Goal: Information Seeking & Learning: Learn about a topic

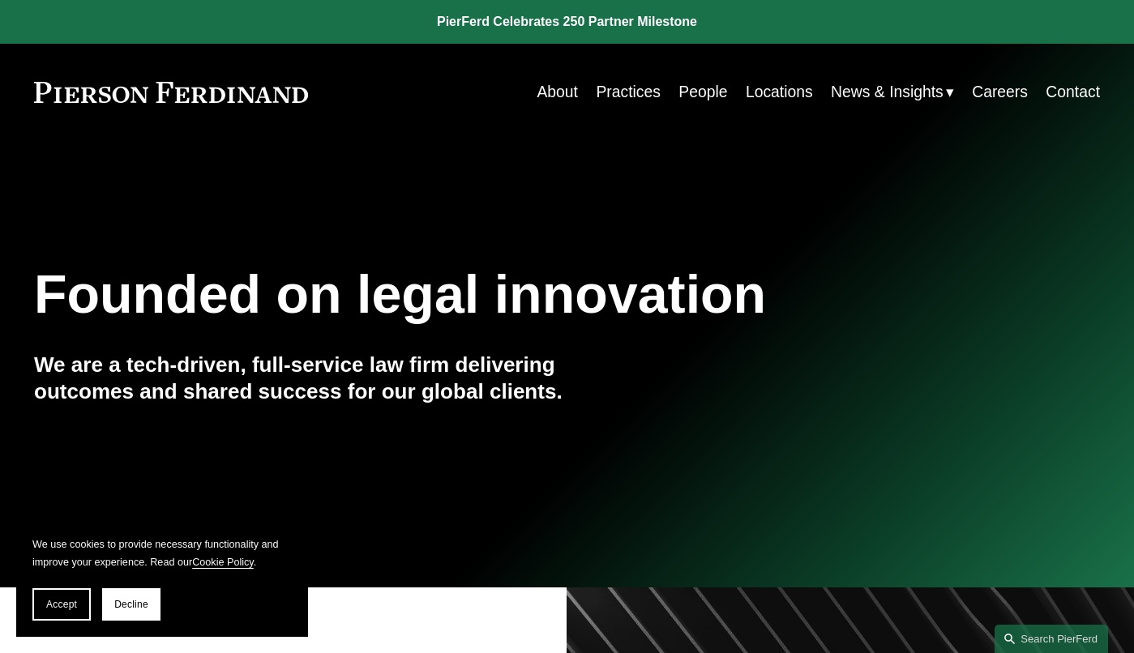
click at [694, 89] on link "People" at bounding box center [702, 92] width 49 height 32
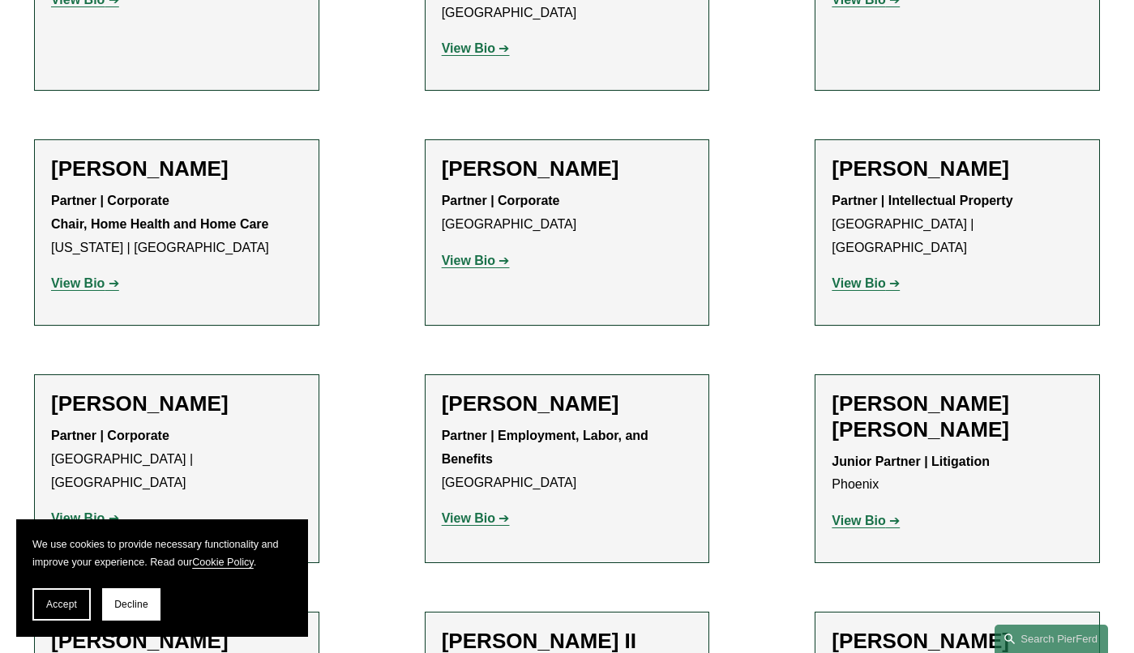
scroll to position [1273, 0]
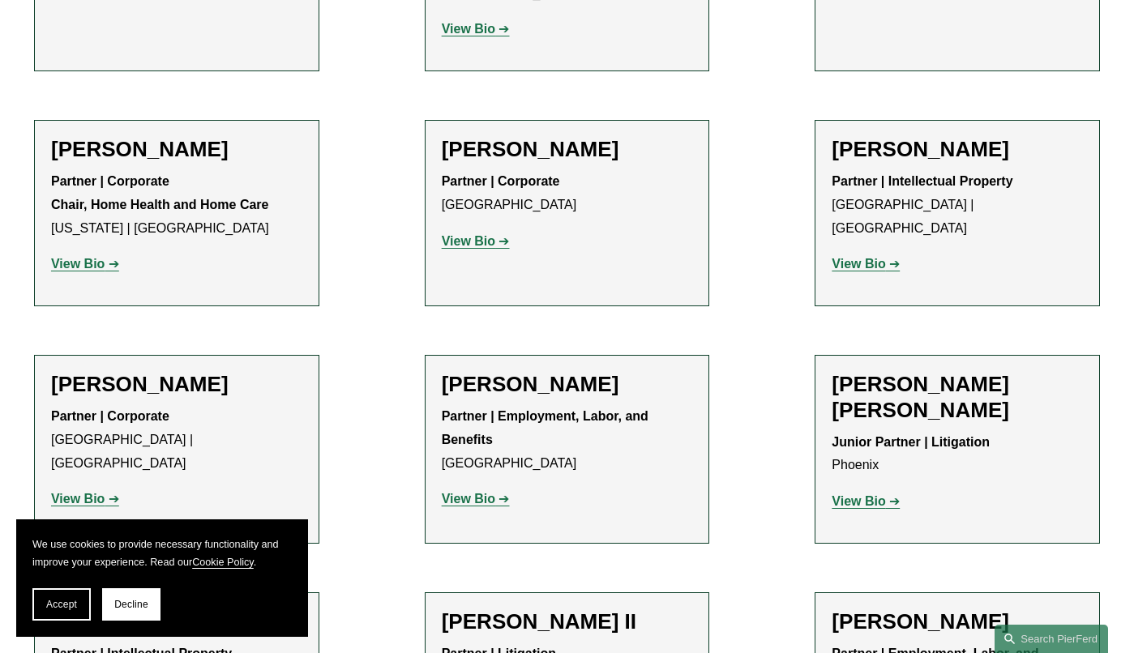
click at [90, 257] on strong "View Bio" at bounding box center [77, 264] width 53 height 14
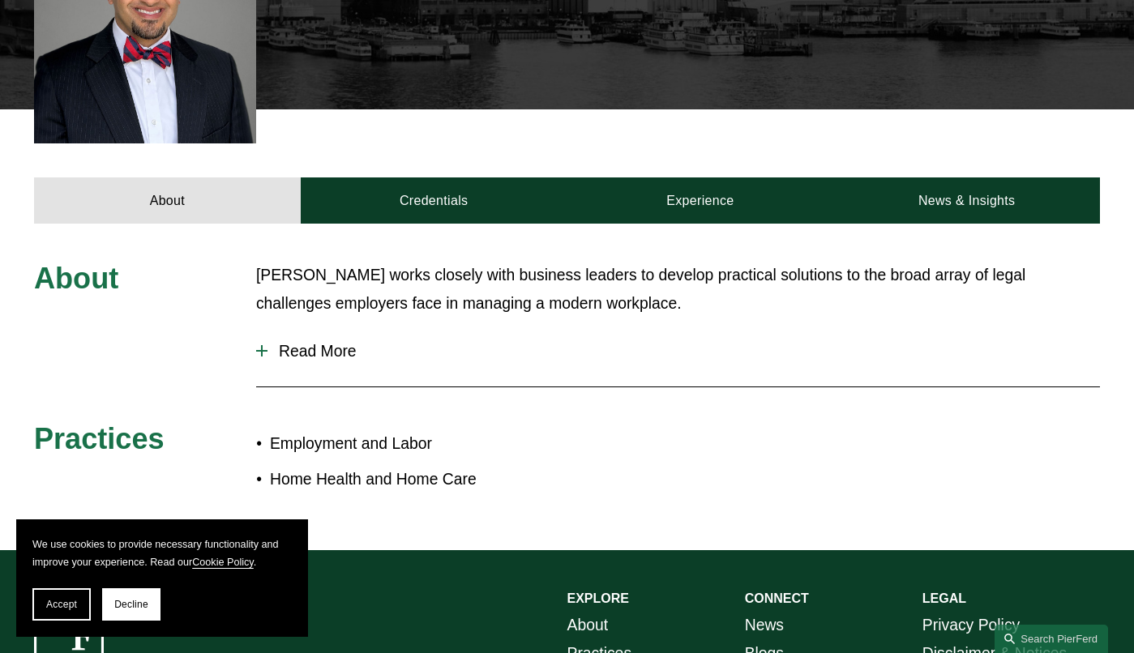
scroll to position [527, 0]
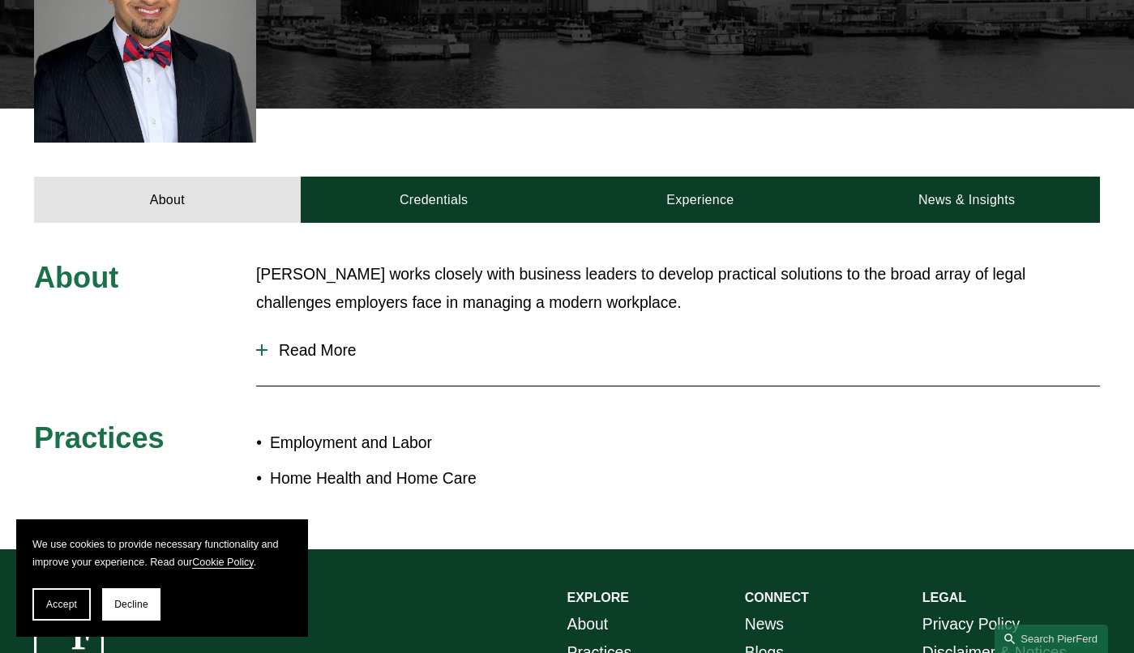
click at [318, 355] on span "Read More" at bounding box center [683, 350] width 832 height 19
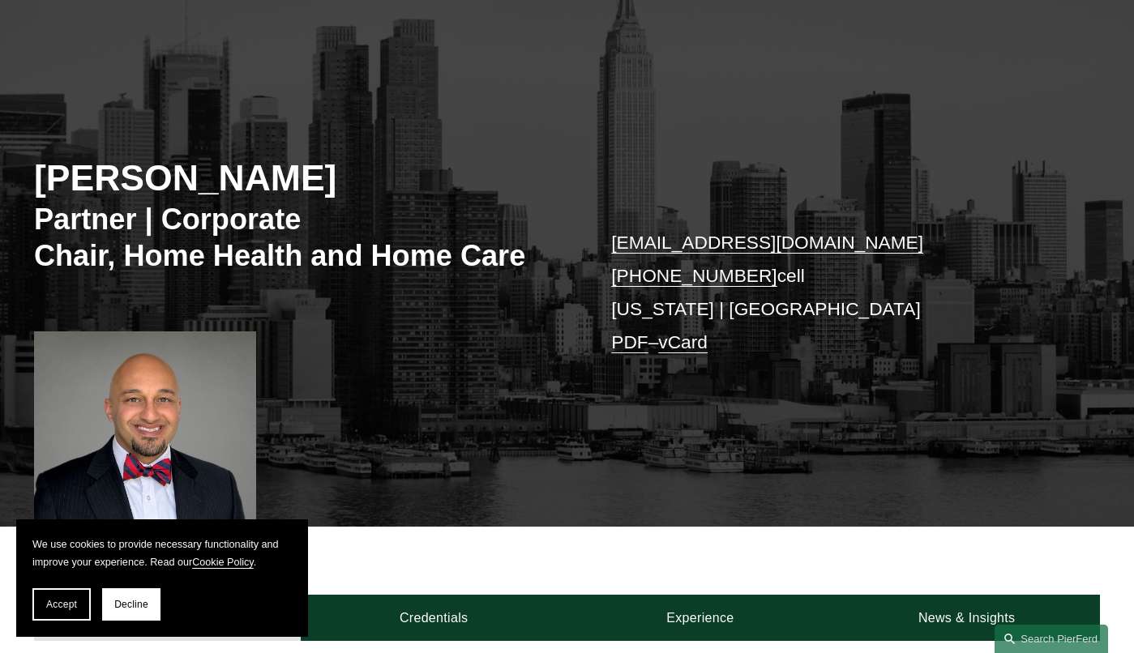
scroll to position [110, 0]
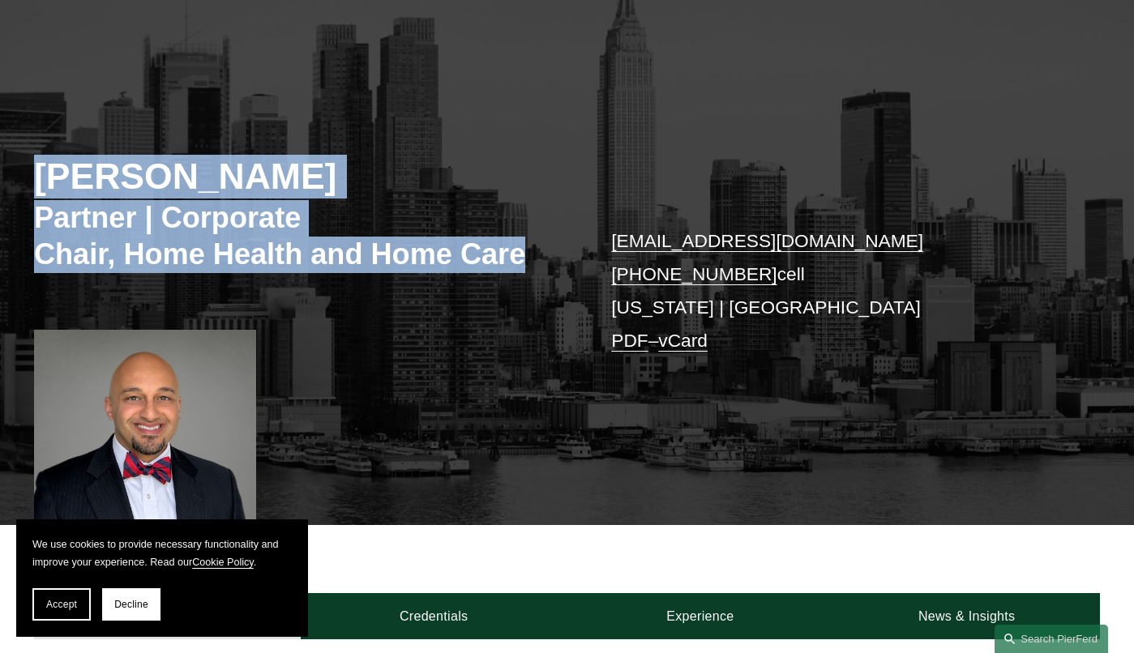
drag, startPoint x: 532, startPoint y: 260, endPoint x: 5, endPoint y: 192, distance: 531.1
click at [5, 192] on div "Sami Asaad Partner | Corporate Chair, Home Health and Home Care sami.asaad@pier…" at bounding box center [567, 294] width 1134 height 462
copy div "Sami Asaad Partner | Corporate Chair, Home Health and Home Care"
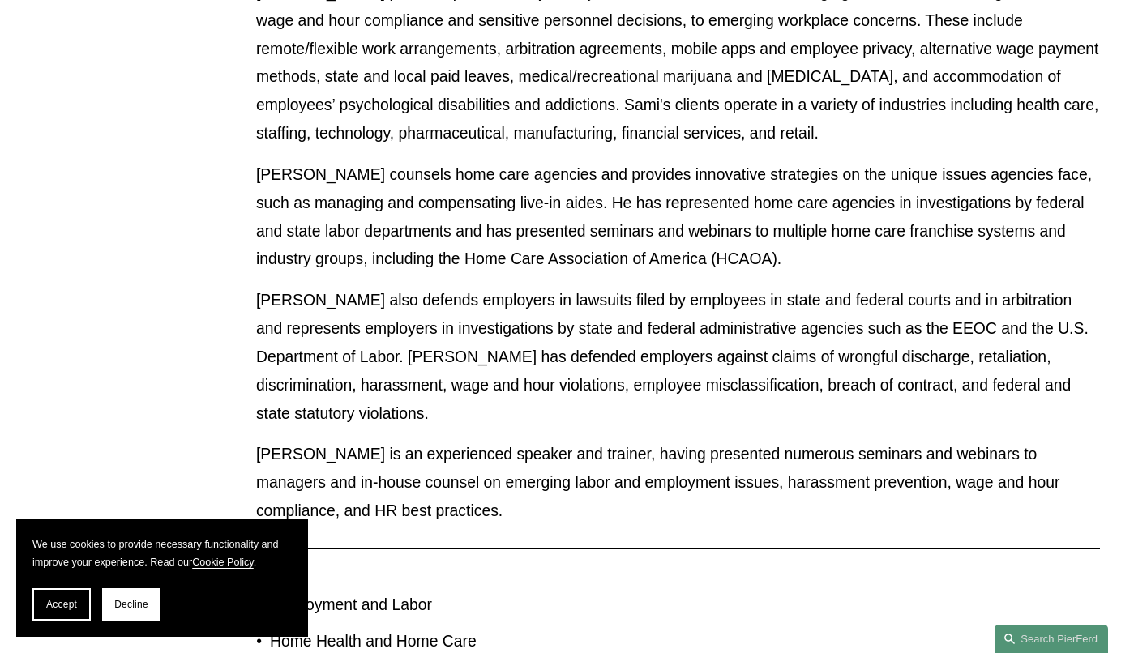
scroll to position [922, 0]
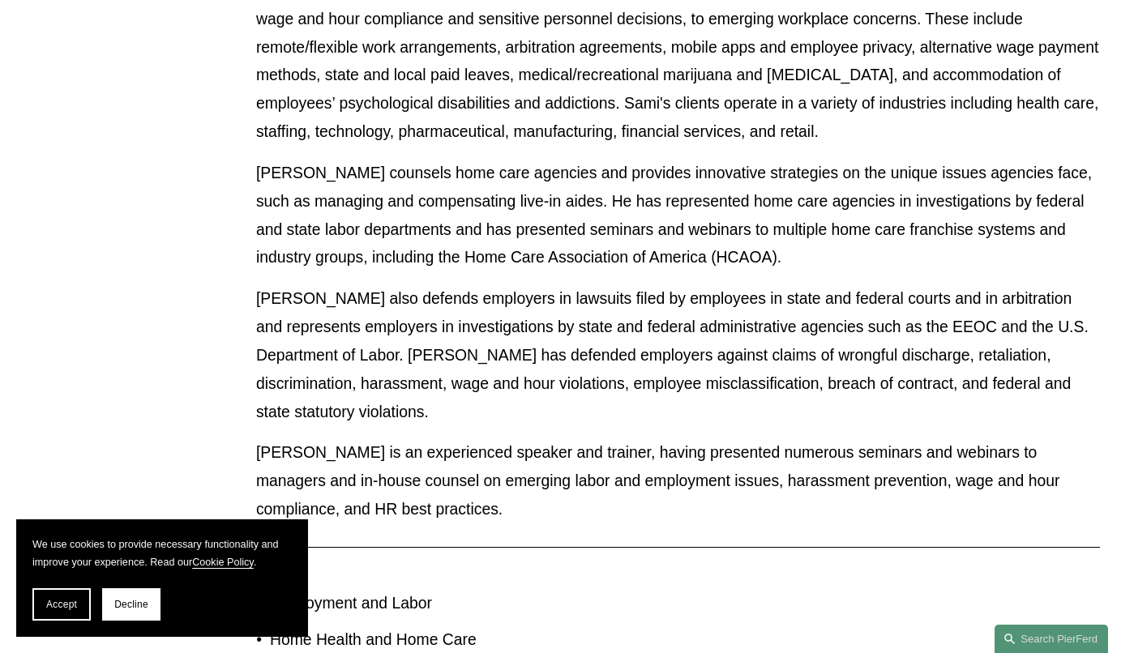
click at [378, 478] on p "Sami is an experienced speaker and trainer, having presented numerous seminars …" at bounding box center [678, 480] width 844 height 85
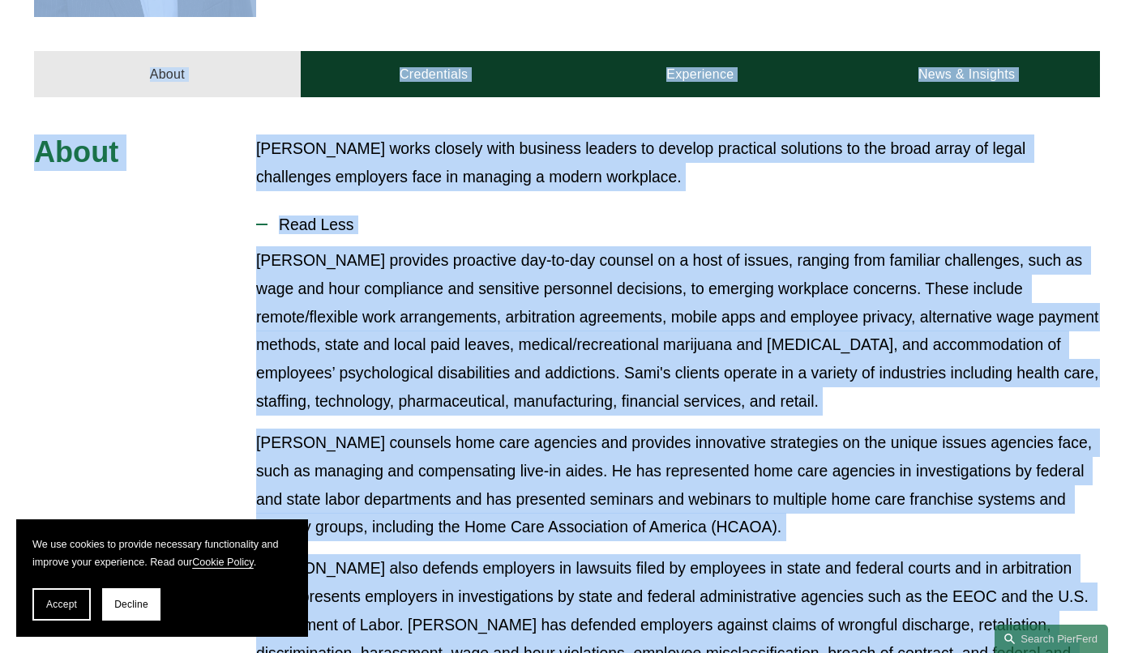
scroll to position [618, 0]
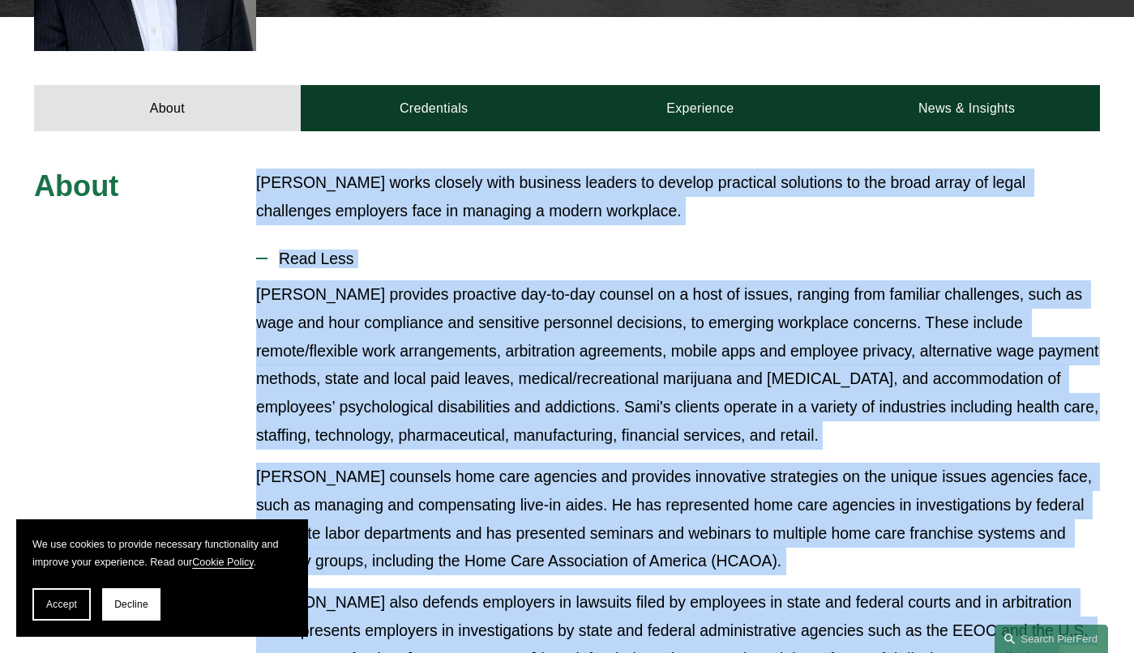
drag, startPoint x: 378, startPoint y: 478, endPoint x: 258, endPoint y: 192, distance: 310.2
click at [258, 192] on div "About Sami Asaad works closely with business leaders to develop practical solut…" at bounding box center [567, 573] width 1134 height 809
copy div "Sami Asaad works closely with business leaders to develop practical solutions t…"
click at [434, 378] on p "Sami provides proactive day-to-day counsel on a host of issues, ranging from fa…" at bounding box center [678, 364] width 844 height 169
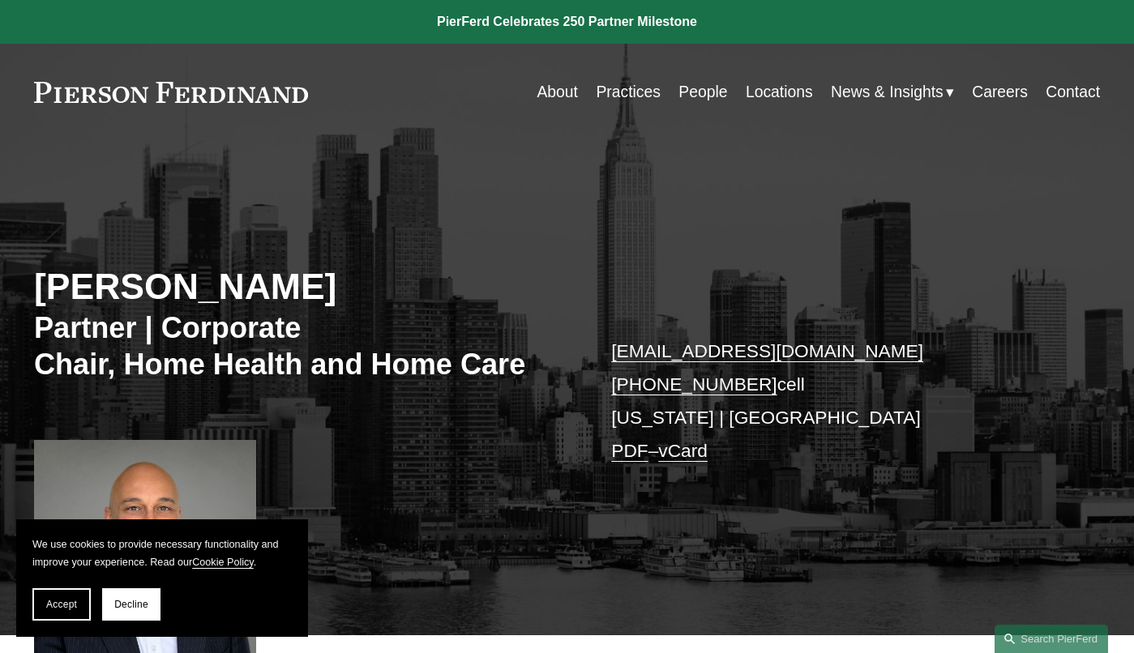
scroll to position [0, 0]
